Goal: Find specific page/section

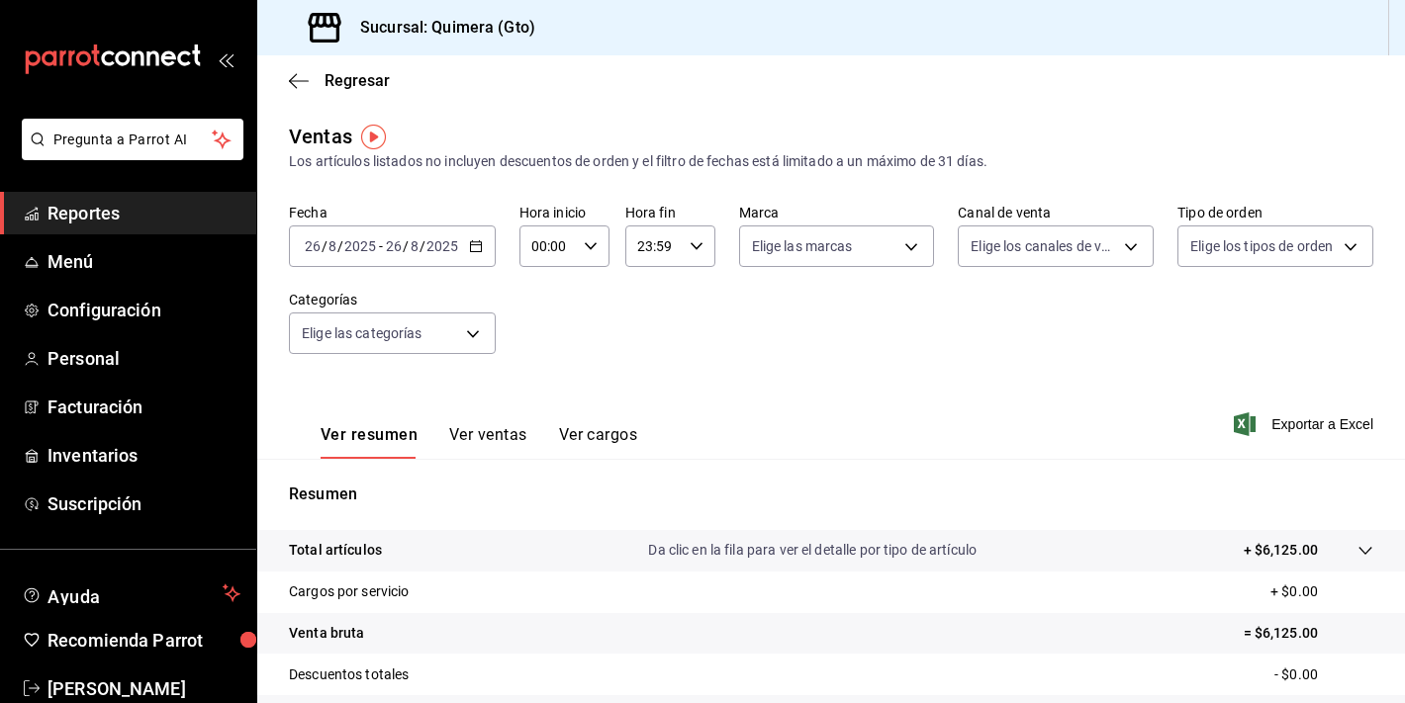
click at [174, 65] on icon "mailbox folders" at bounding box center [113, 60] width 178 height 30
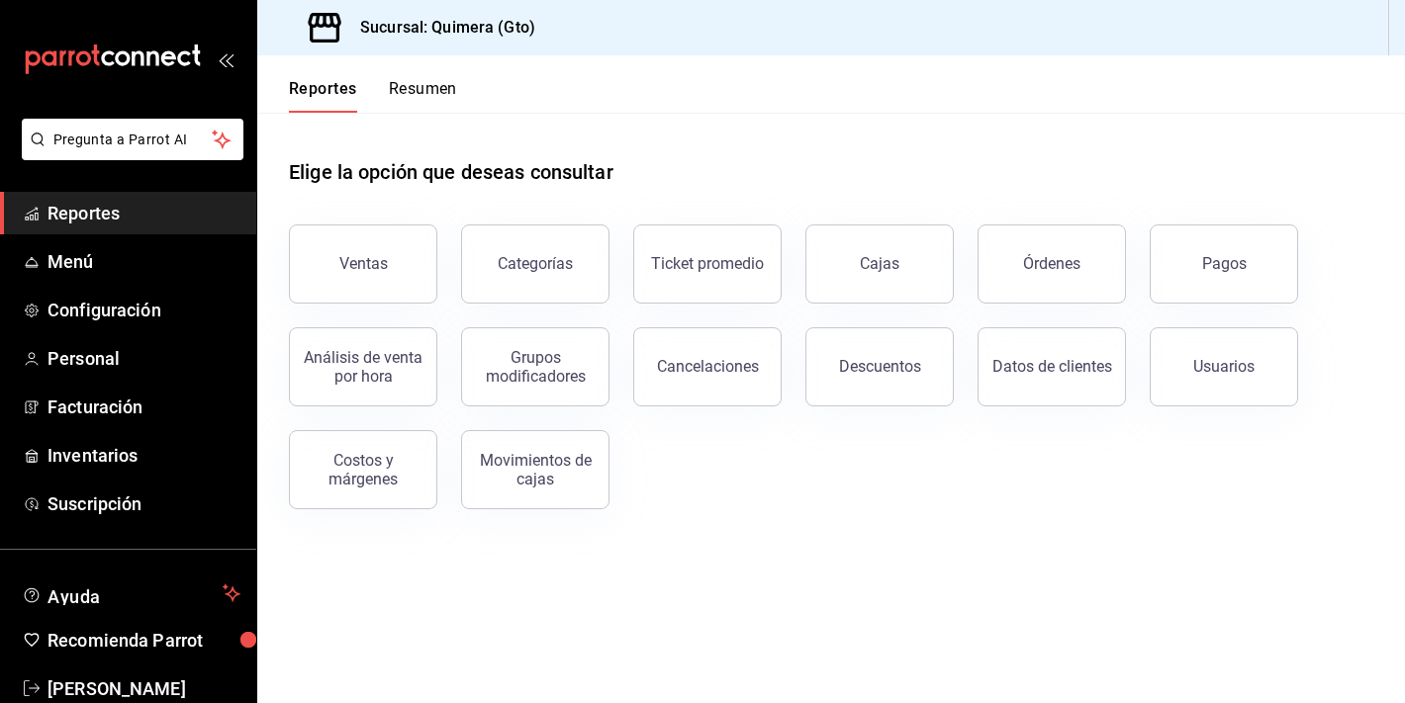
click at [384, 210] on div "Ventas" at bounding box center [351, 252] width 172 height 103
click at [354, 280] on button "Ventas" at bounding box center [363, 264] width 148 height 79
